Goal: Book appointment/travel/reservation

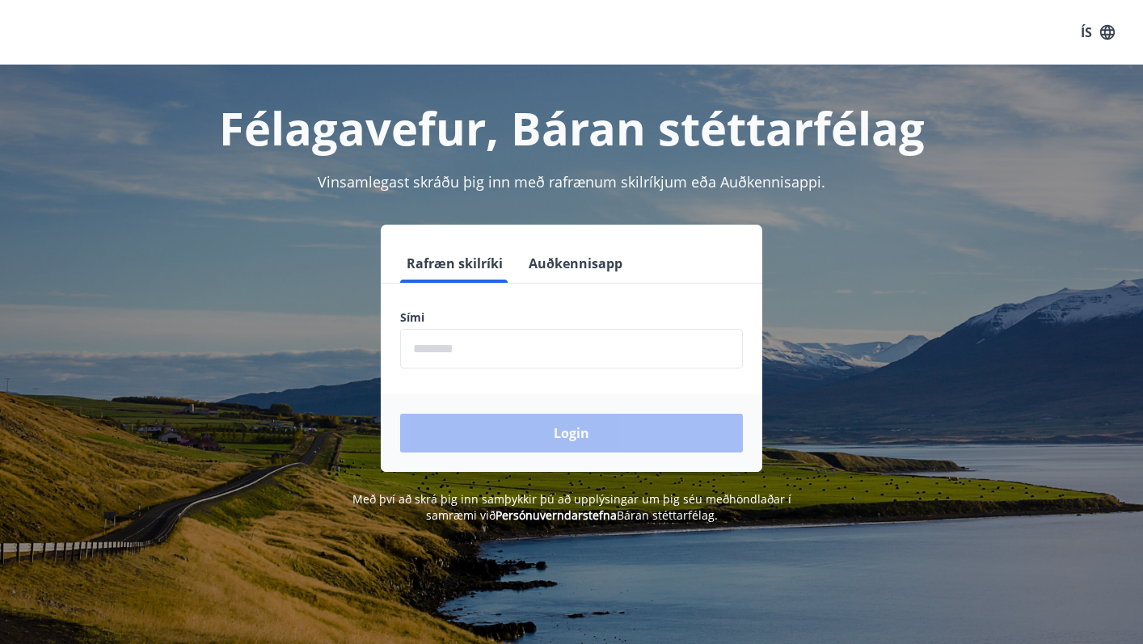
click at [446, 353] on input "phone" at bounding box center [571, 349] width 343 height 40
type input "********"
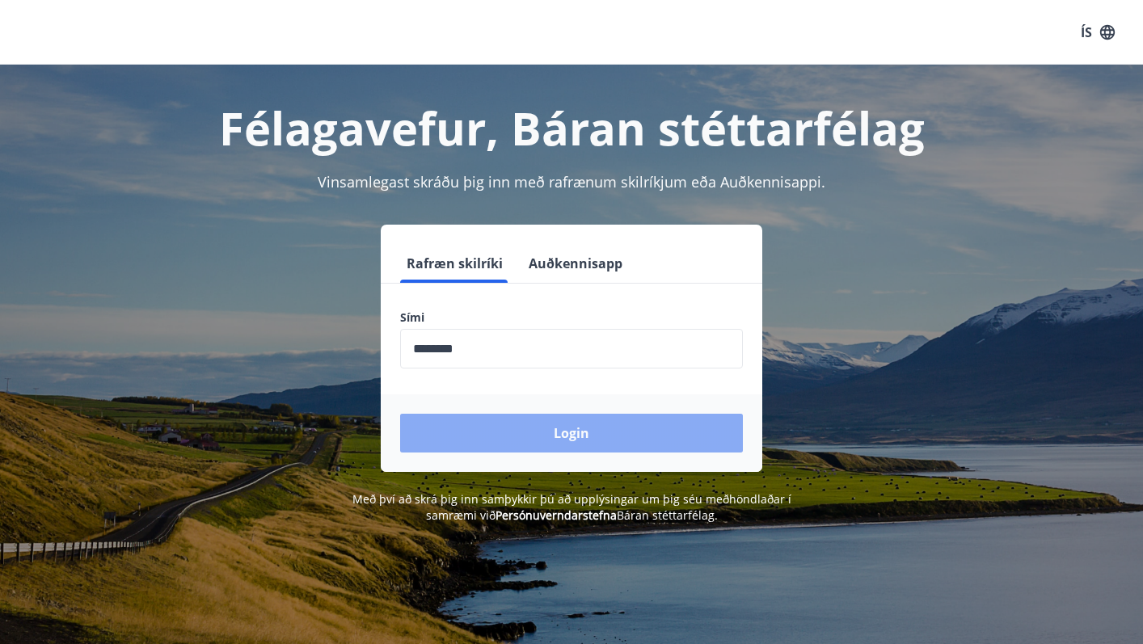
click at [556, 431] on button "Login" at bounding box center [571, 433] width 343 height 39
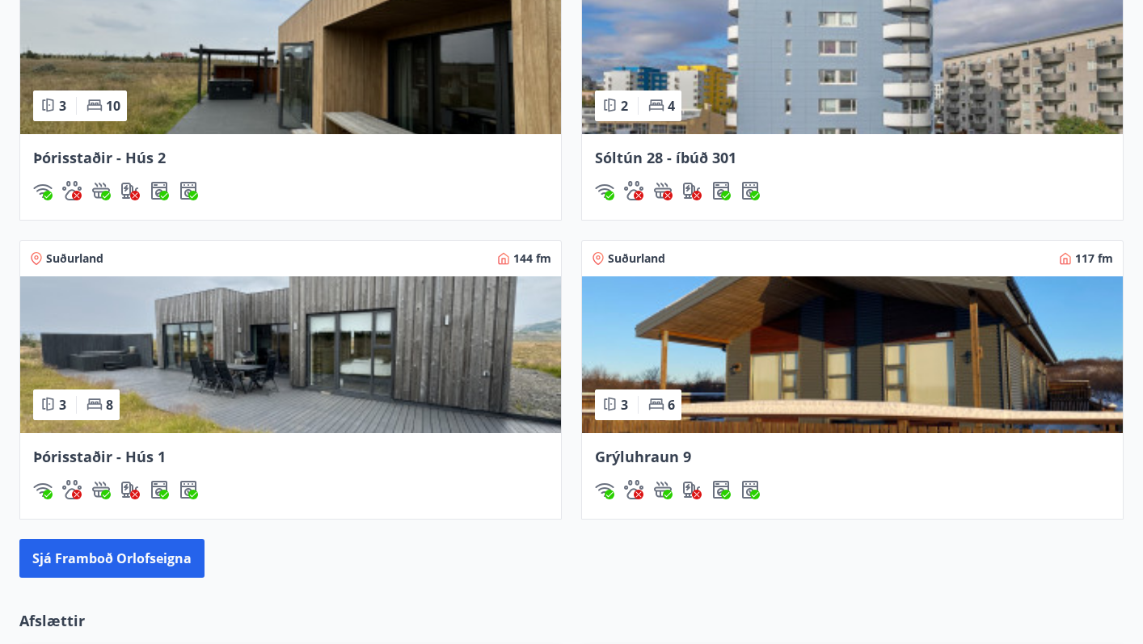
scroll to position [1143, 0]
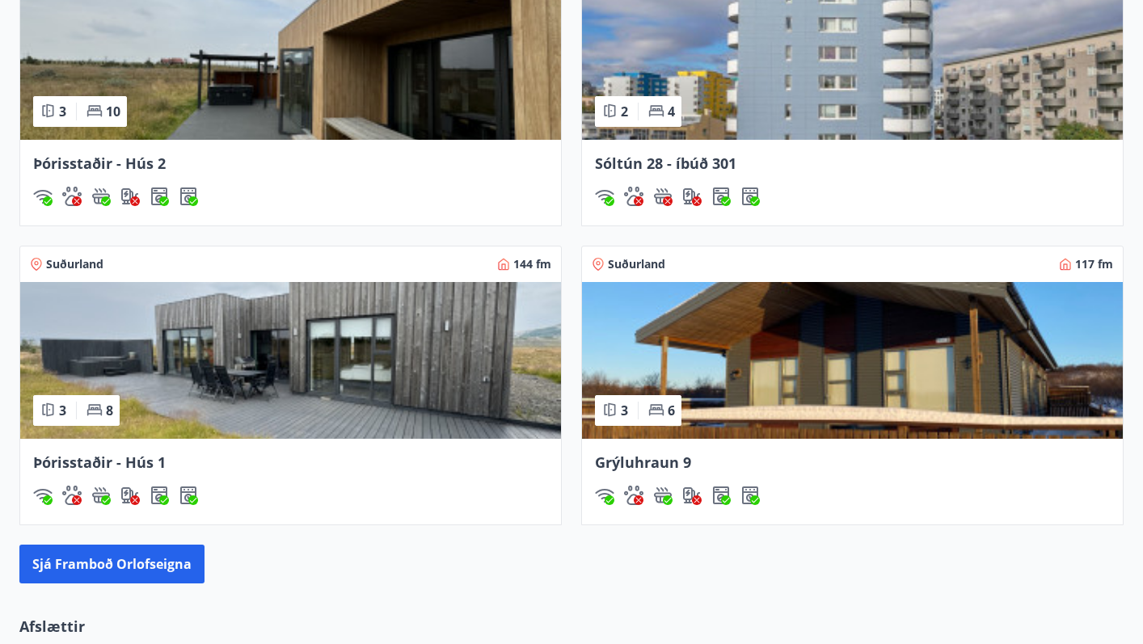
click at [658, 463] on span "Grýluhraun 9" at bounding box center [643, 462] width 96 height 19
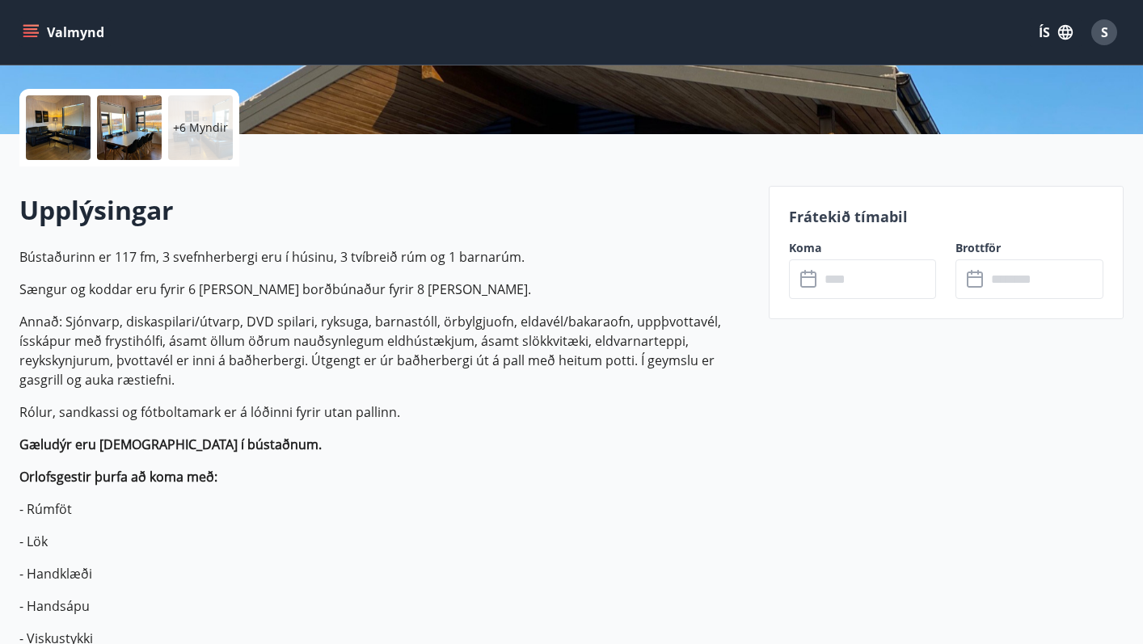
scroll to position [361, 0]
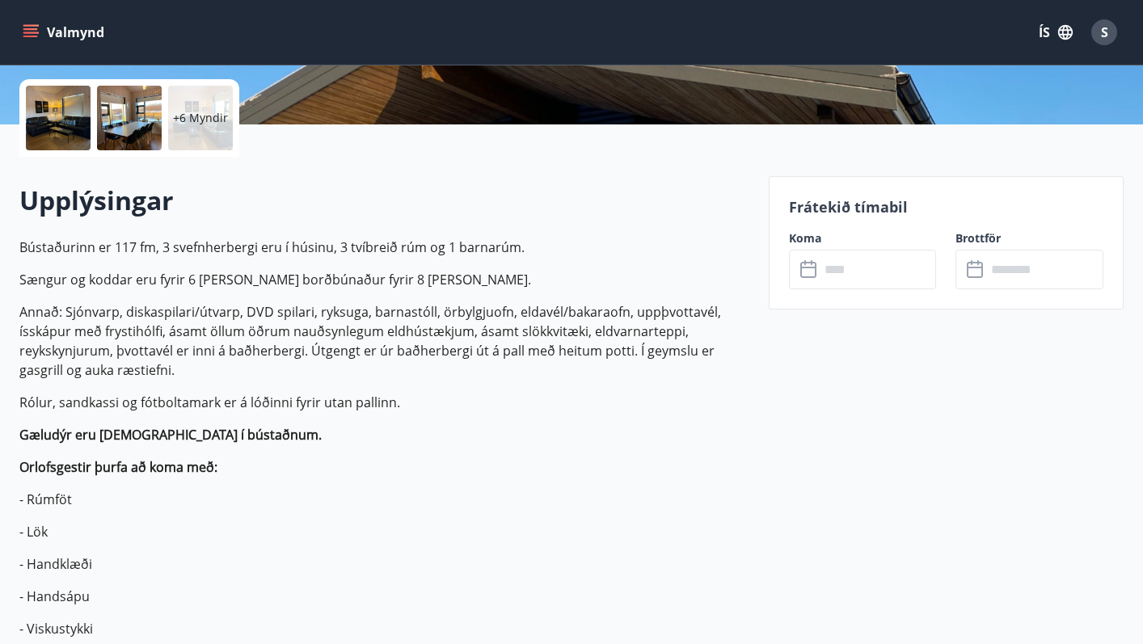
click at [840, 267] on input "text" at bounding box center [878, 270] width 117 height 40
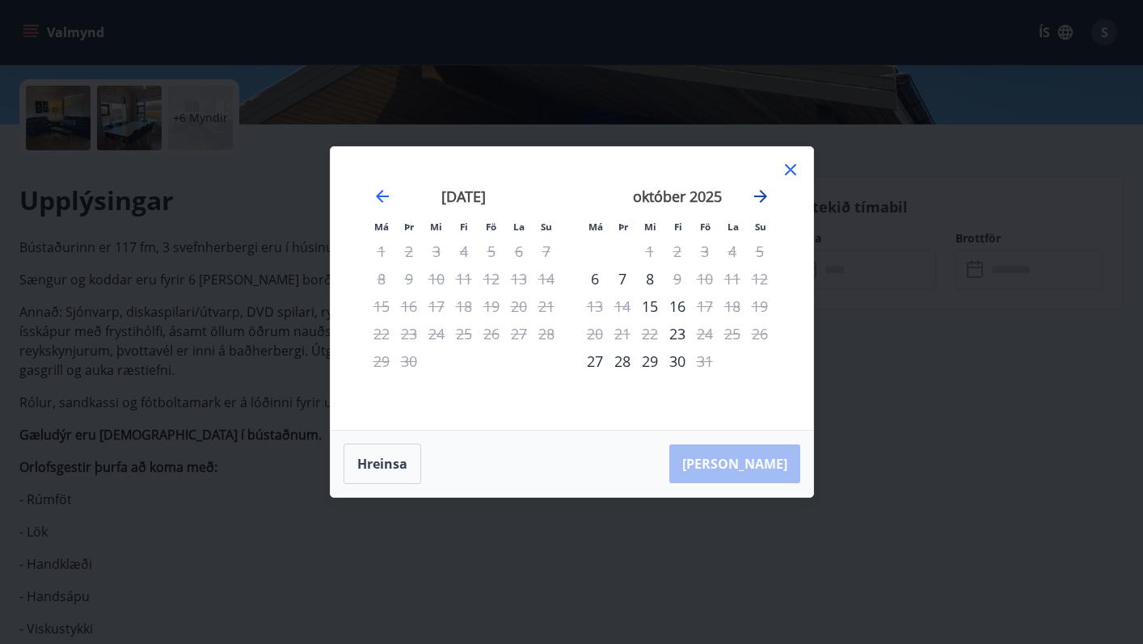
click at [762, 197] on icon "Move forward to switch to the next month." at bounding box center [760, 196] width 13 height 13
click at [762, 196] on icon "Move forward to switch to the next month." at bounding box center [760, 196] width 13 height 13
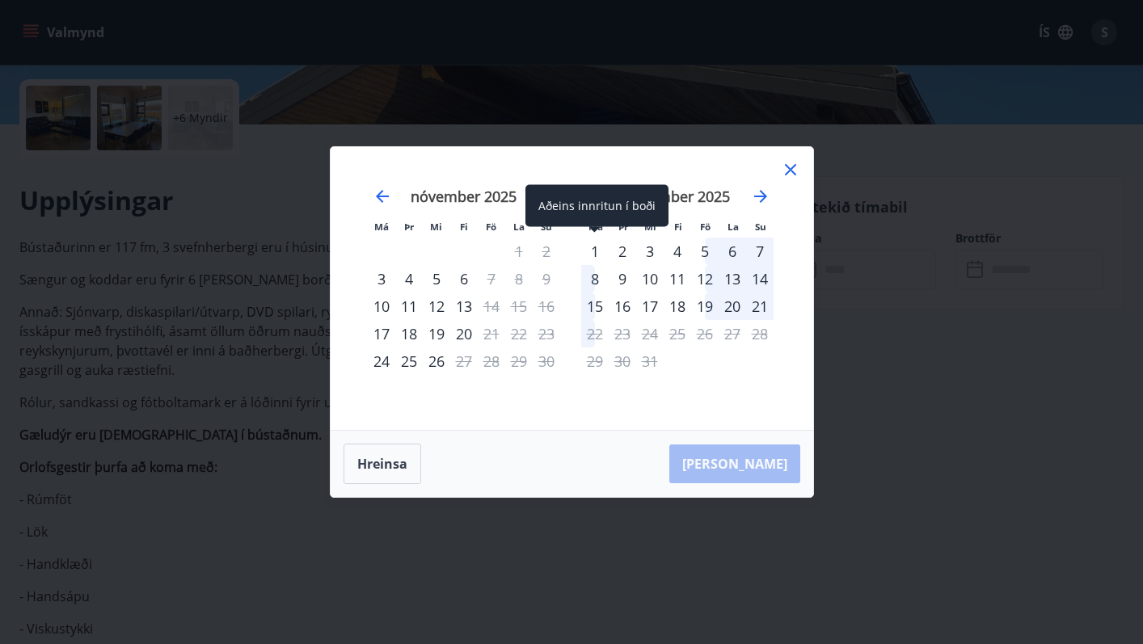
click at [594, 247] on div "1" at bounding box center [594, 251] width 27 height 27
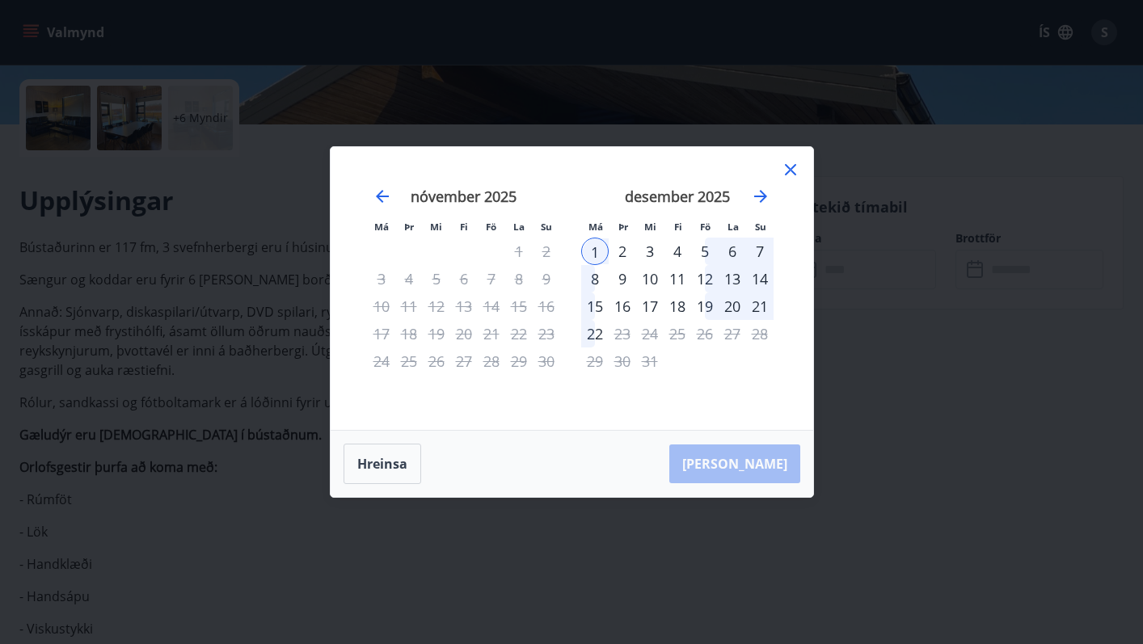
click at [597, 279] on div "8" at bounding box center [594, 278] width 27 height 27
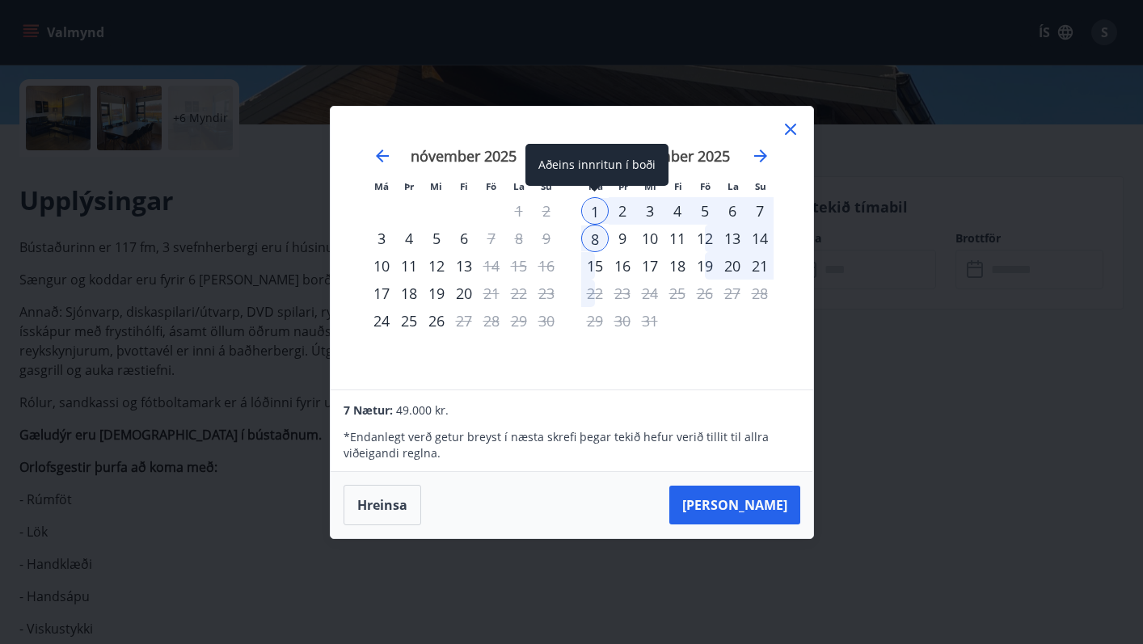
click at [593, 207] on div "1" at bounding box center [594, 210] width 27 height 27
click at [622, 205] on div "2" at bounding box center [622, 210] width 27 height 27
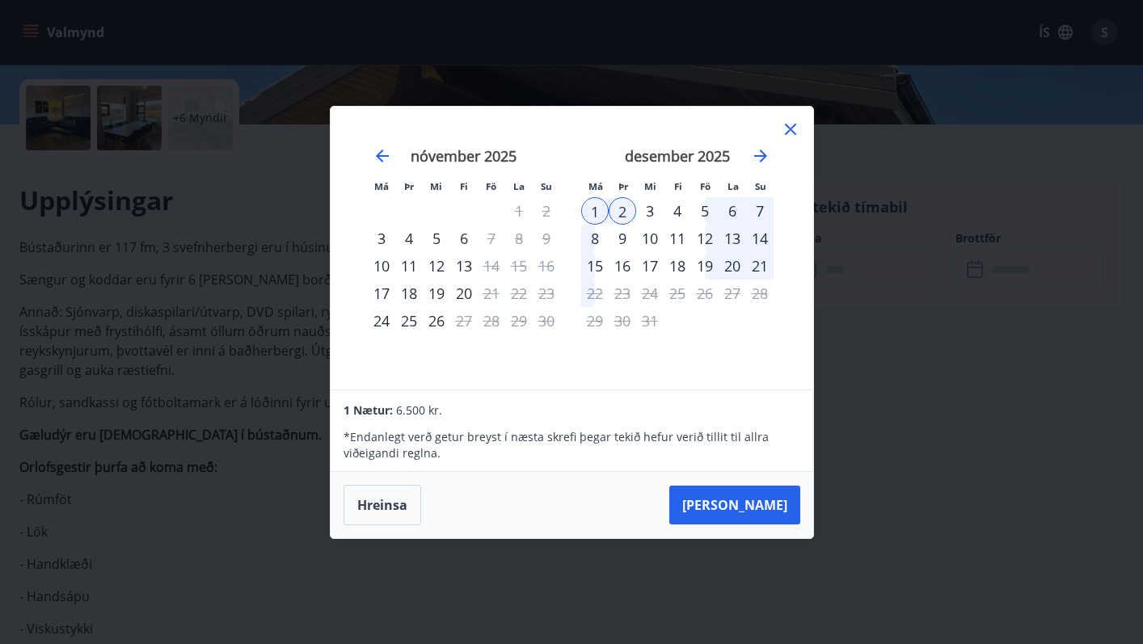
click at [654, 205] on div "3" at bounding box center [649, 210] width 27 height 27
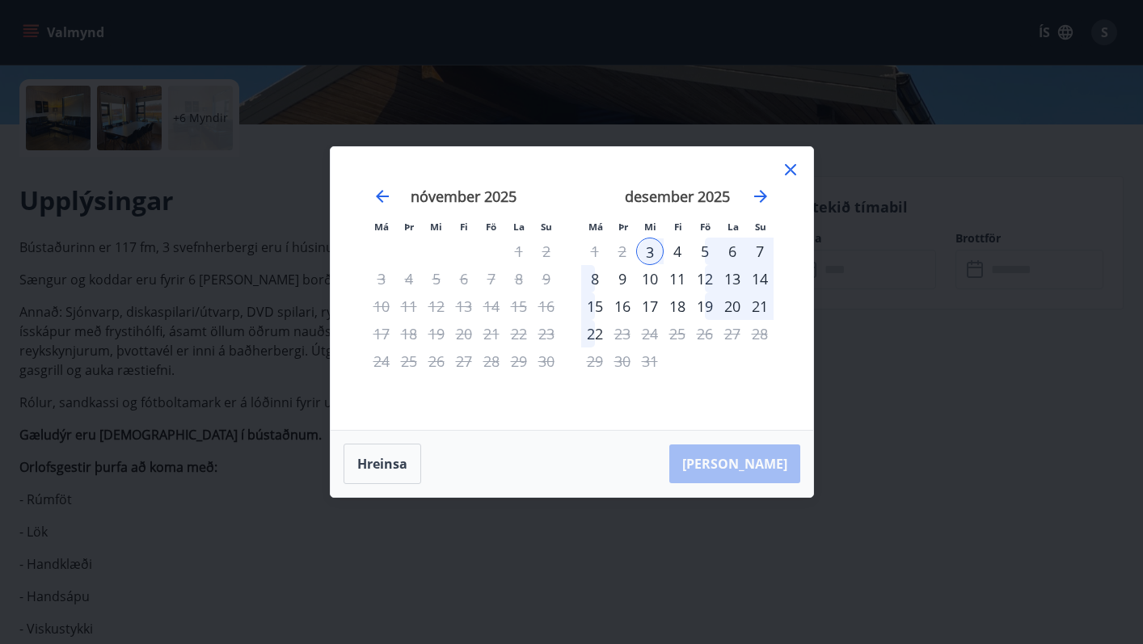
click at [677, 251] on div "4" at bounding box center [677, 251] width 27 height 27
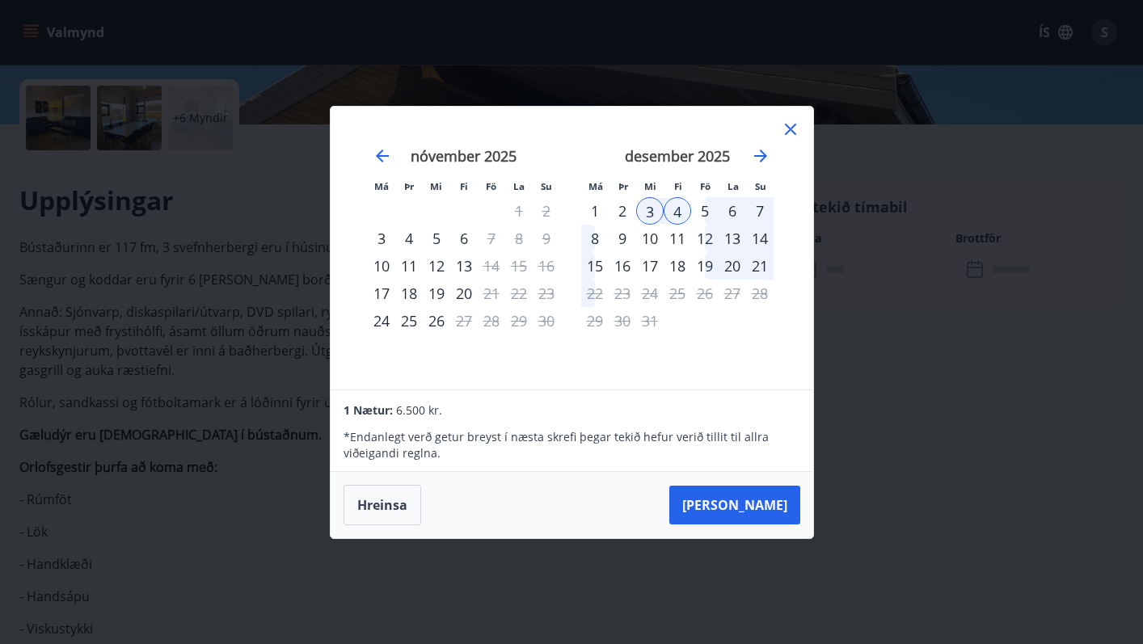
click at [704, 212] on div "5" at bounding box center [704, 210] width 27 height 27
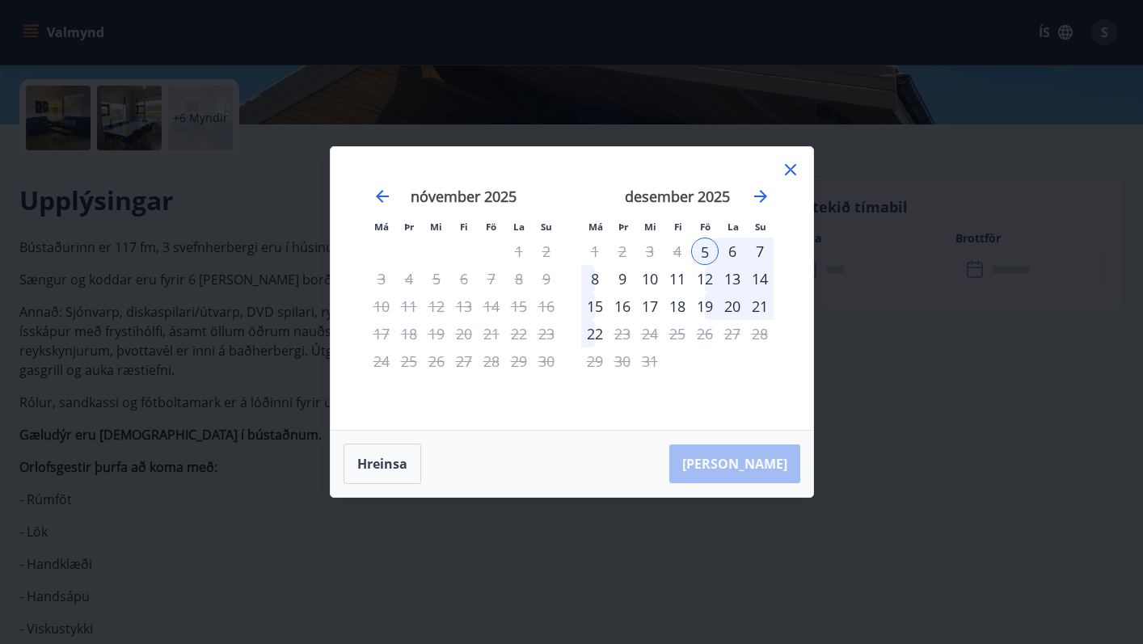
click at [593, 247] on div "1" at bounding box center [594, 251] width 27 height 27
click at [599, 250] on div "1" at bounding box center [594, 251] width 27 height 27
click at [394, 464] on button "Hreinsa" at bounding box center [383, 464] width 78 height 40
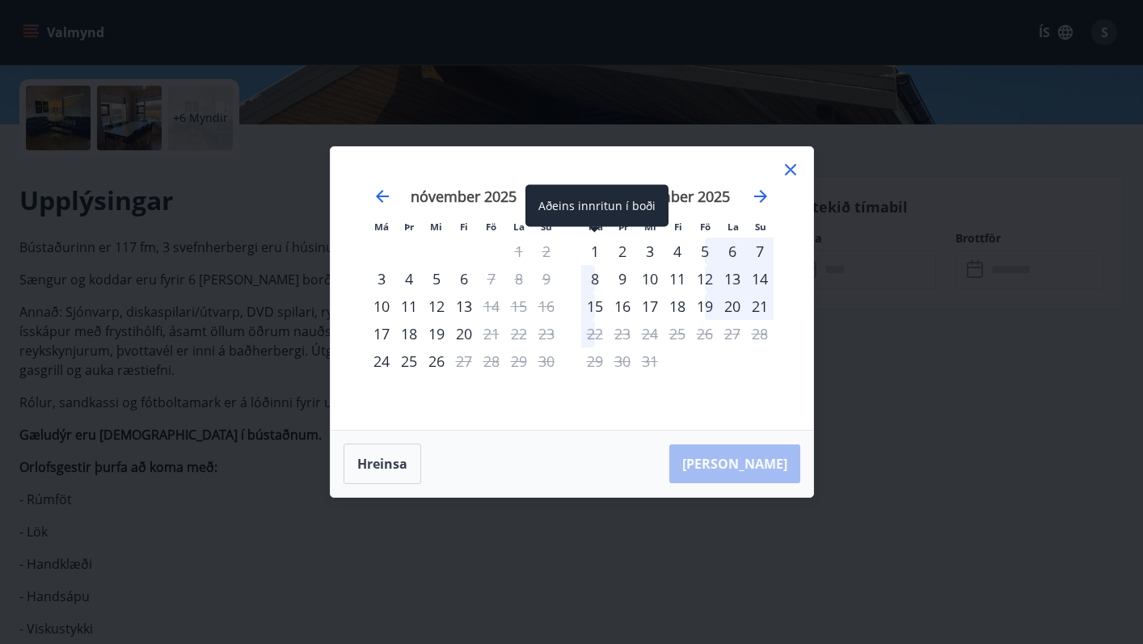
click at [595, 246] on div "1" at bounding box center [594, 251] width 27 height 27
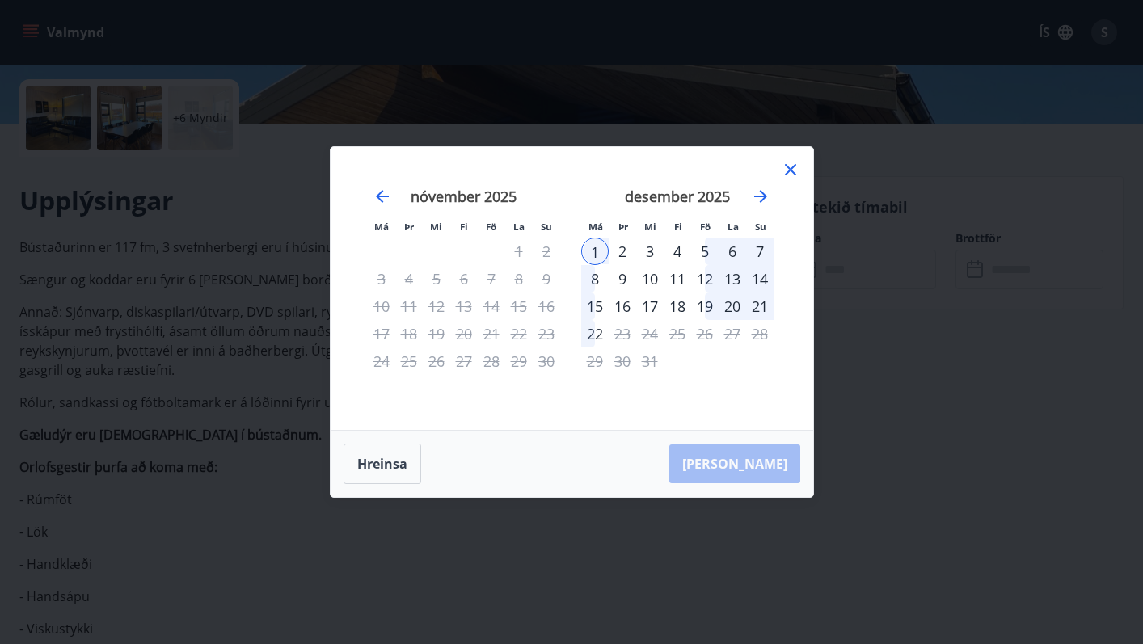
click at [593, 278] on div "8" at bounding box center [594, 278] width 27 height 27
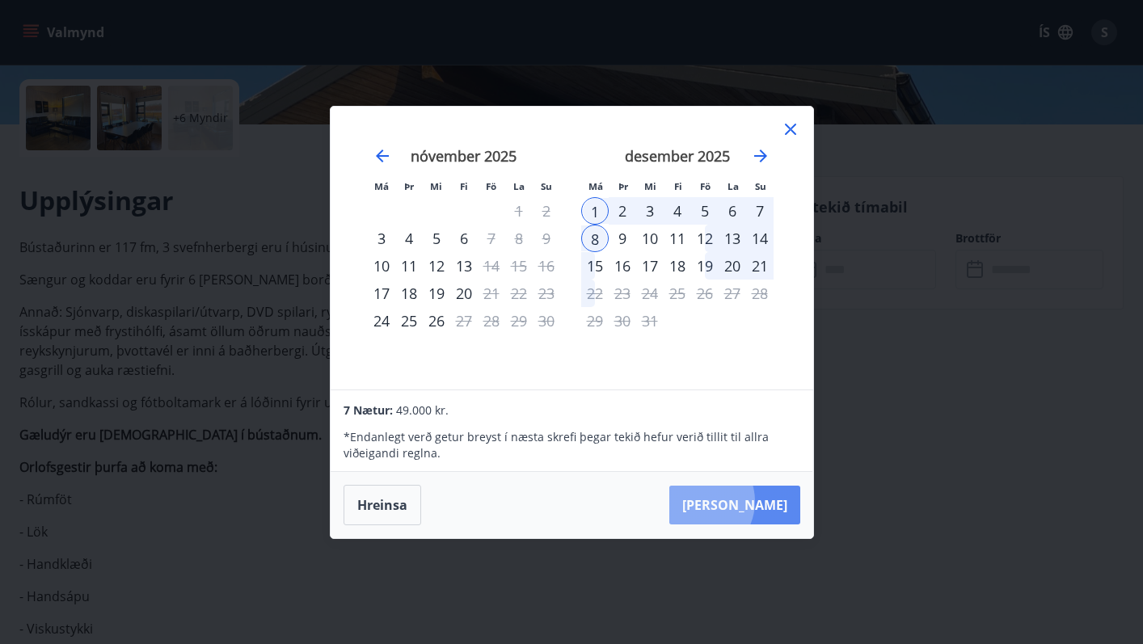
click at [748, 502] on button "[PERSON_NAME]" at bounding box center [735, 505] width 131 height 39
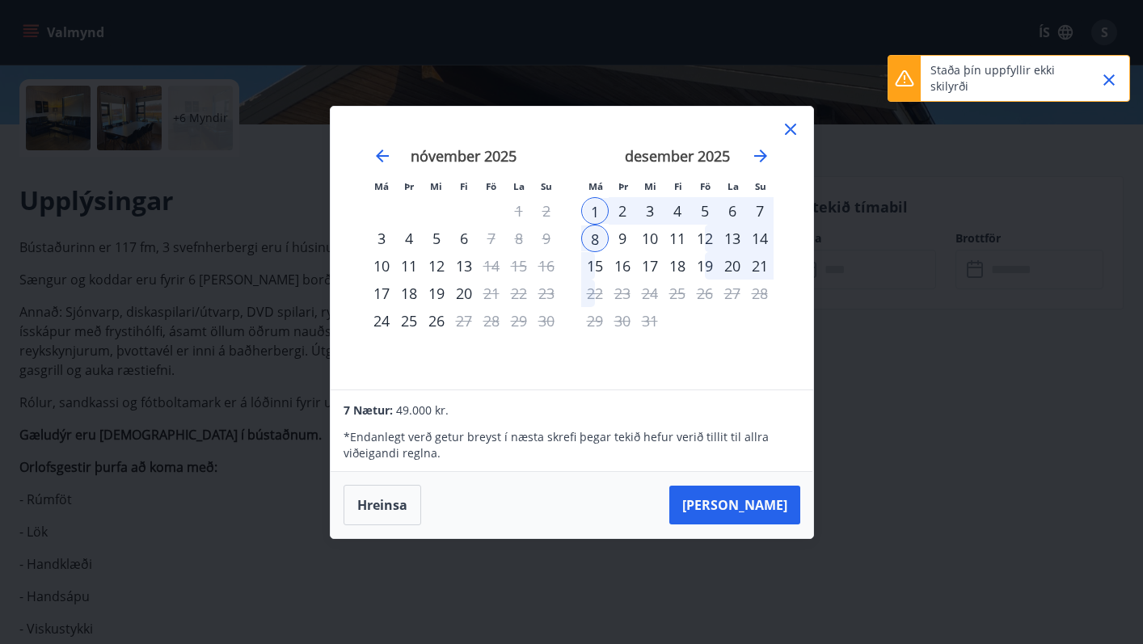
click at [1110, 76] on icon "Close" at bounding box center [1109, 79] width 19 height 19
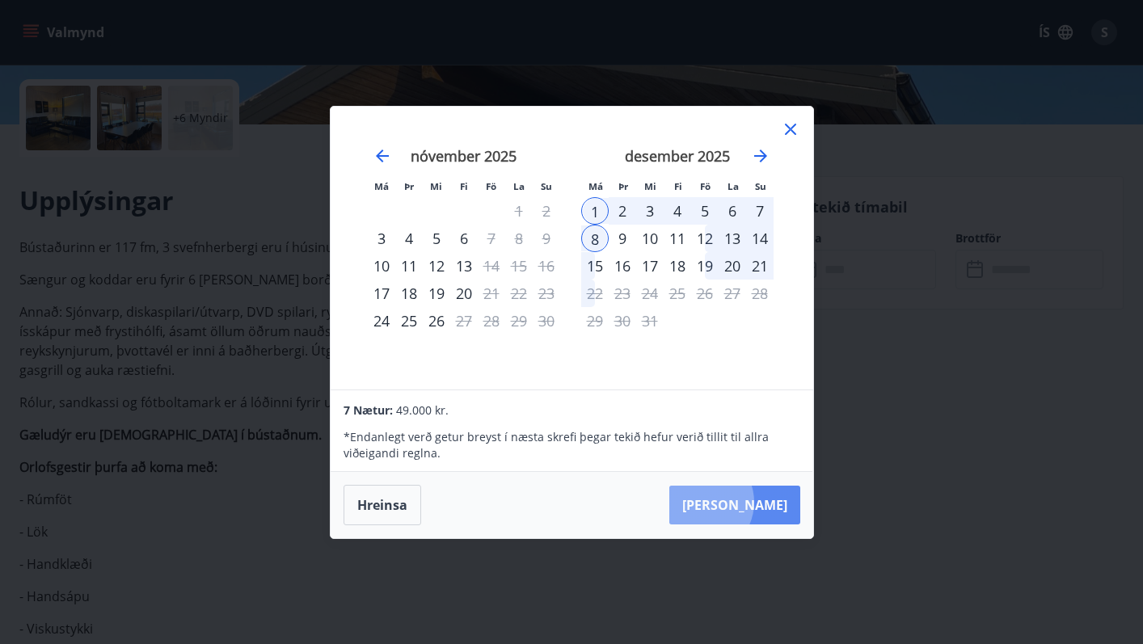
click at [750, 503] on button "[PERSON_NAME]" at bounding box center [735, 505] width 131 height 39
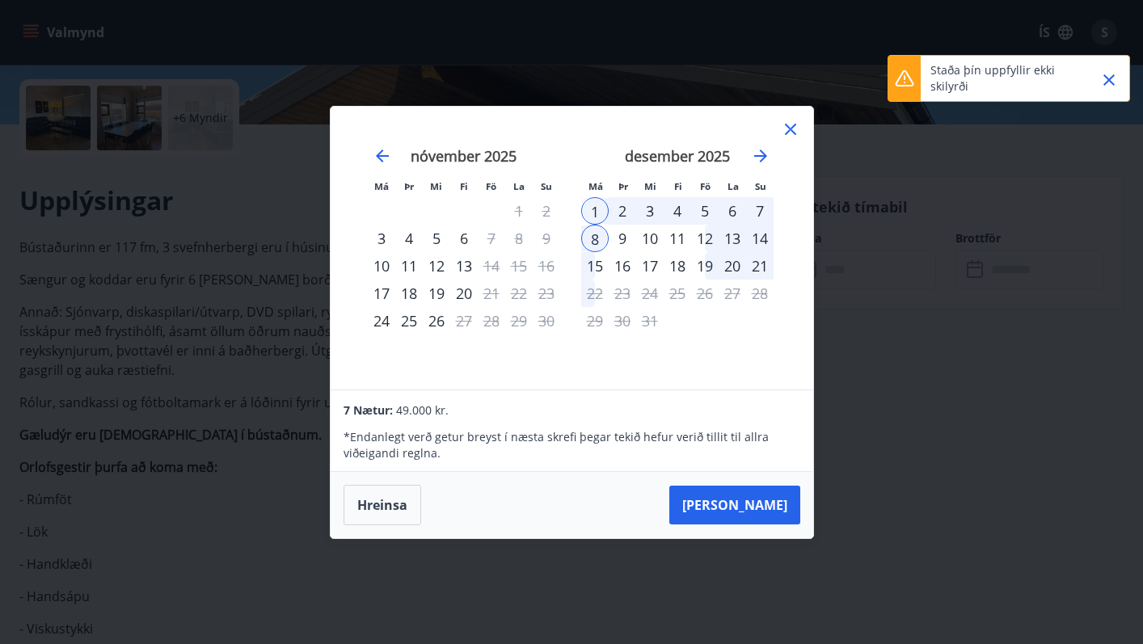
click at [1112, 79] on icon "Close" at bounding box center [1109, 79] width 19 height 19
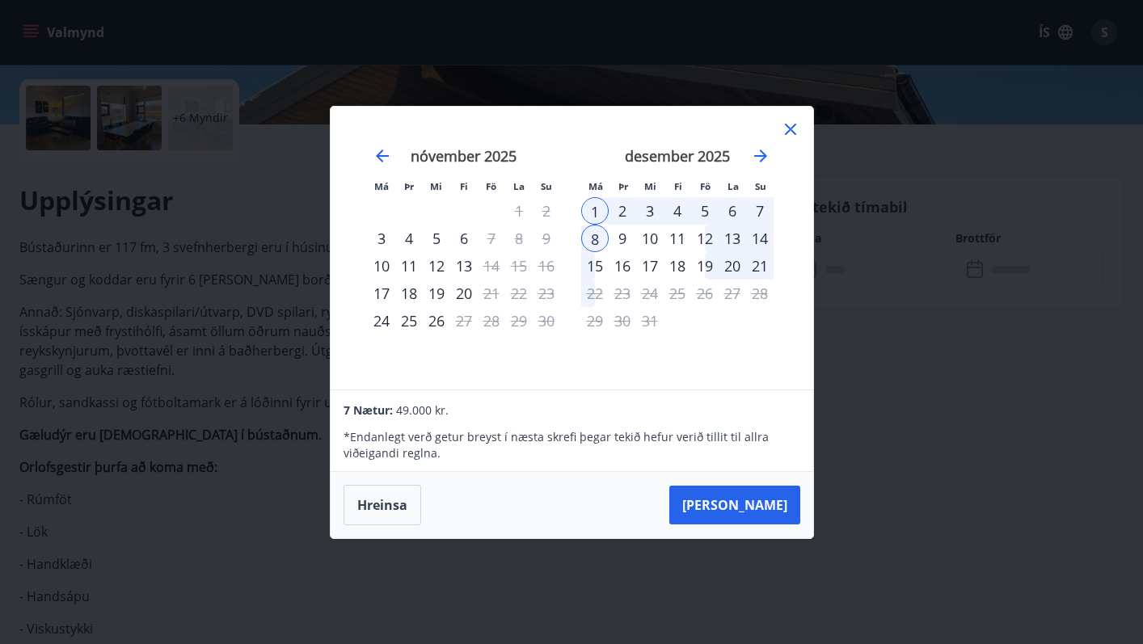
click at [792, 130] on icon at bounding box center [790, 129] width 11 height 11
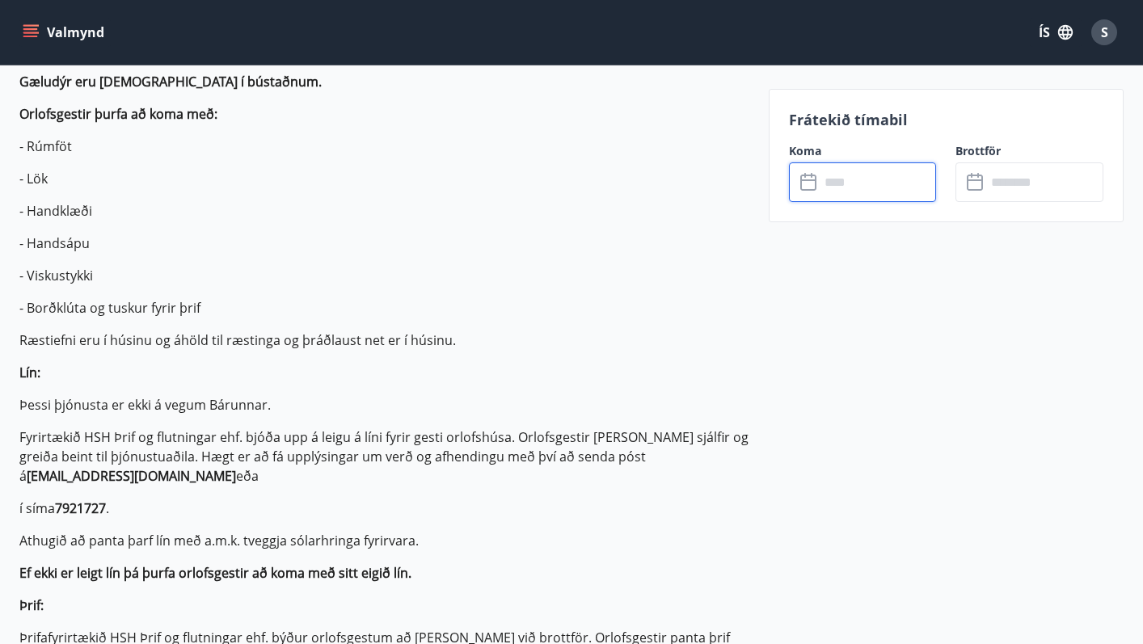
scroll to position [716, 0]
